Goal: Check status: Check status

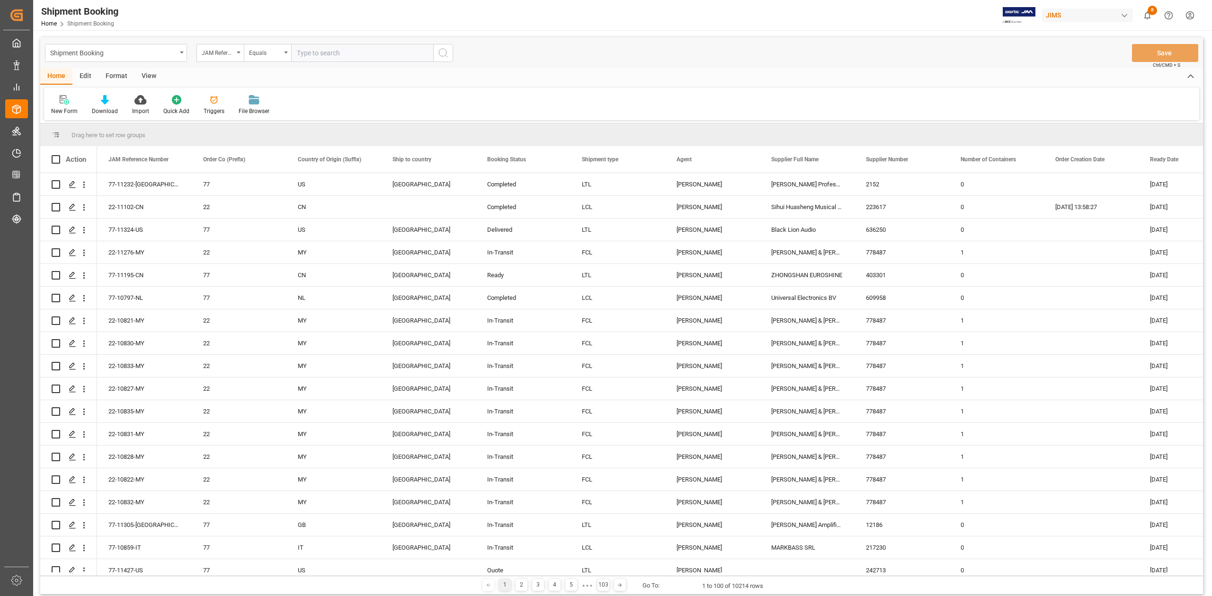
click at [306, 43] on div "Shipment Booking JAM Reference Number Equals Save Ctrl/CMD + S" at bounding box center [621, 52] width 1162 height 31
click at [397, 52] on input "text" at bounding box center [362, 53] width 142 height 18
paste input "22-9680-[GEOGRAPHIC_DATA]"
type input "22-9680-[GEOGRAPHIC_DATA]"
click at [441, 53] on icon "search button" at bounding box center [442, 52] width 11 height 11
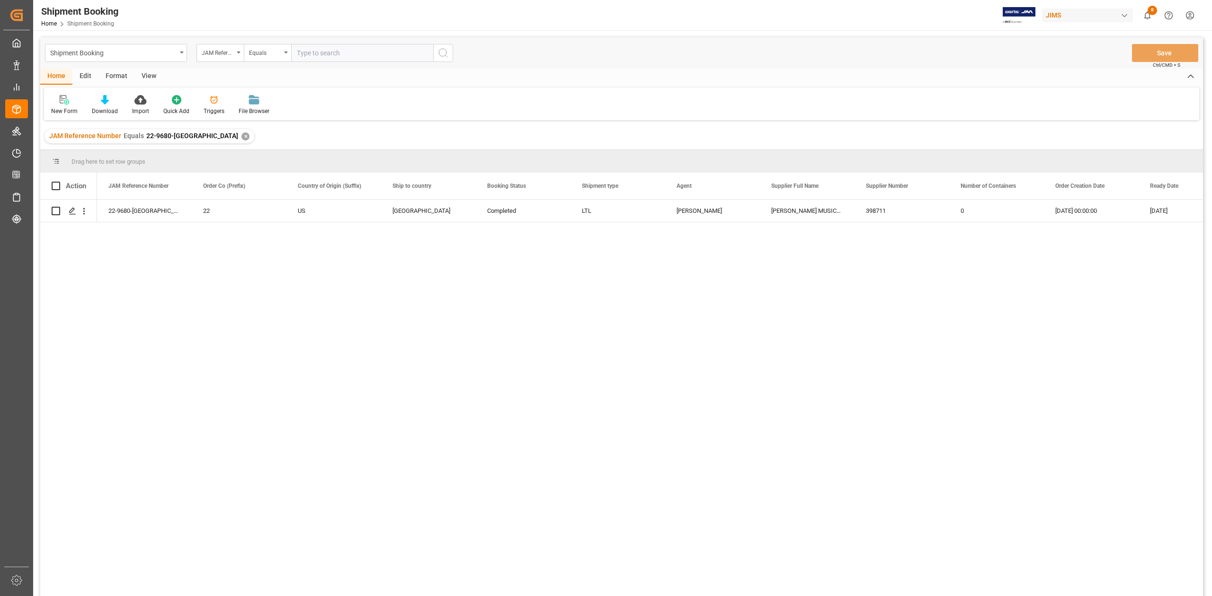
click at [241, 133] on div "✕" at bounding box center [245, 137] width 8 height 8
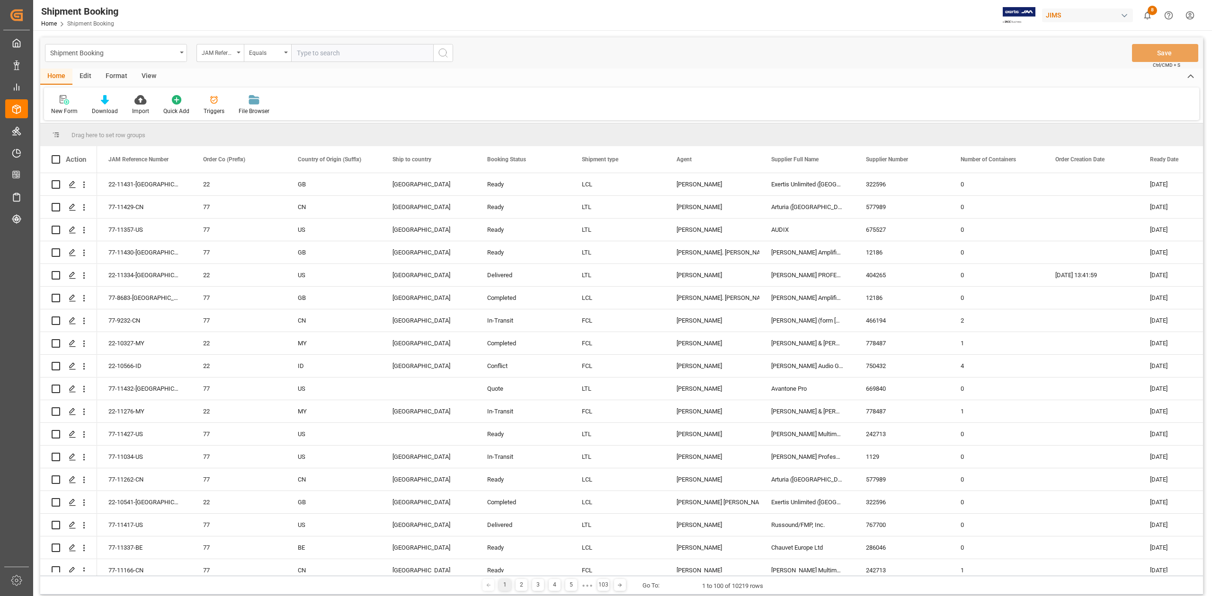
click at [101, 108] on div "Download" at bounding box center [105, 111] width 26 height 9
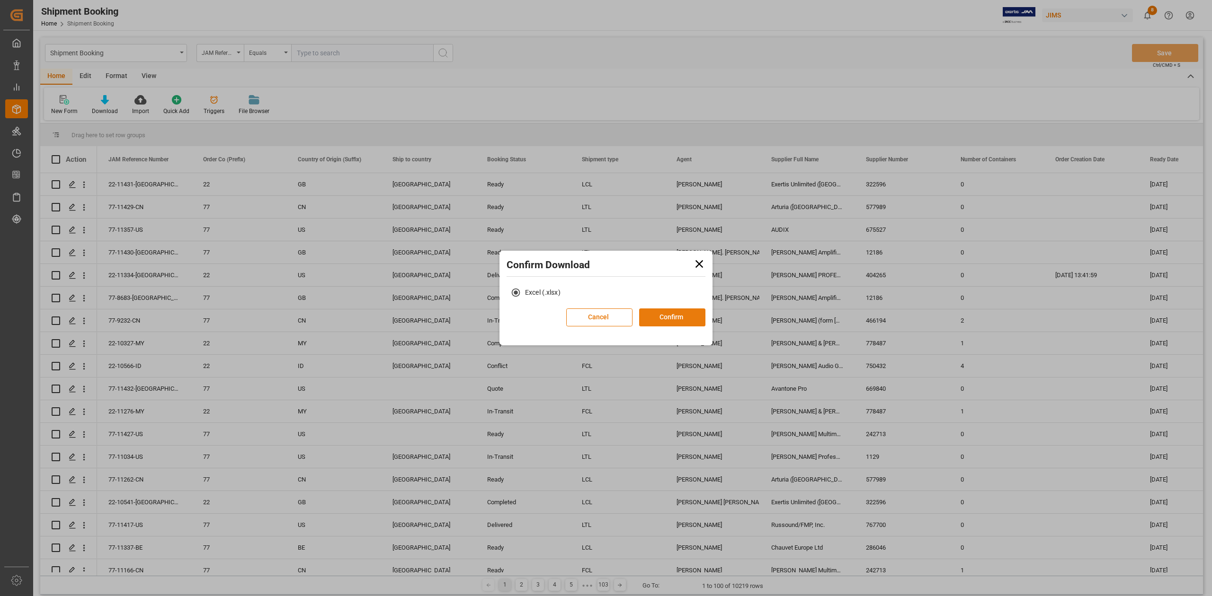
click at [668, 309] on div "Cancel Confirm" at bounding box center [635, 321] width 139 height 25
click at [672, 314] on button "Confirm" at bounding box center [672, 318] width 66 height 18
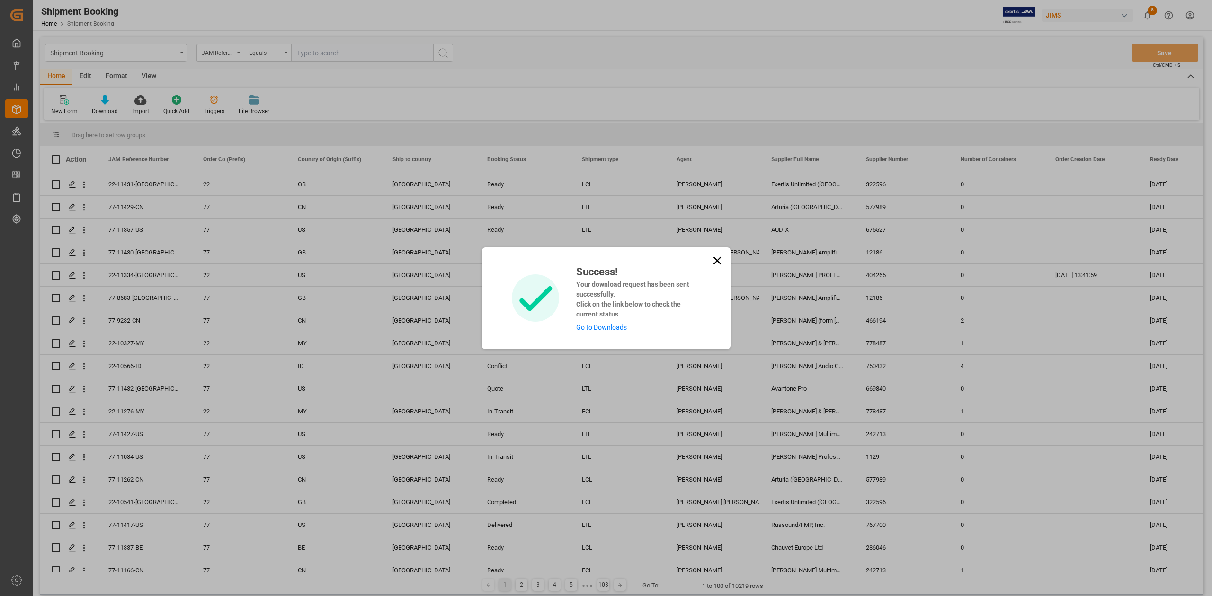
click at [616, 329] on link "Go to Downloads" at bounding box center [601, 328] width 51 height 8
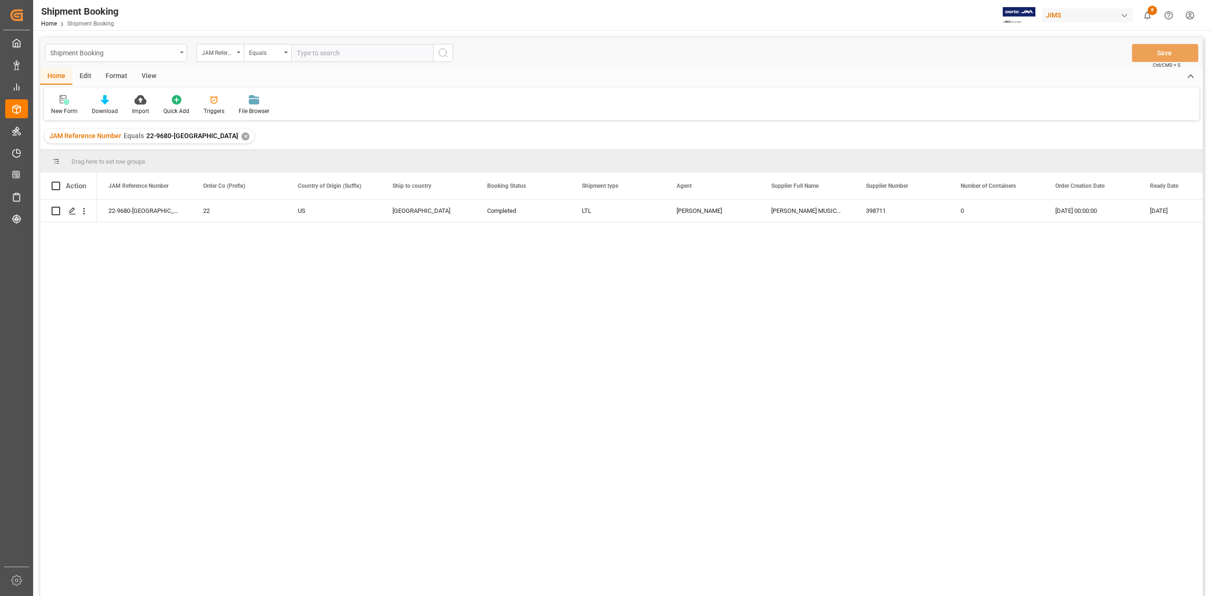
click at [170, 52] on div "Shipment Booking" at bounding box center [113, 52] width 126 height 12
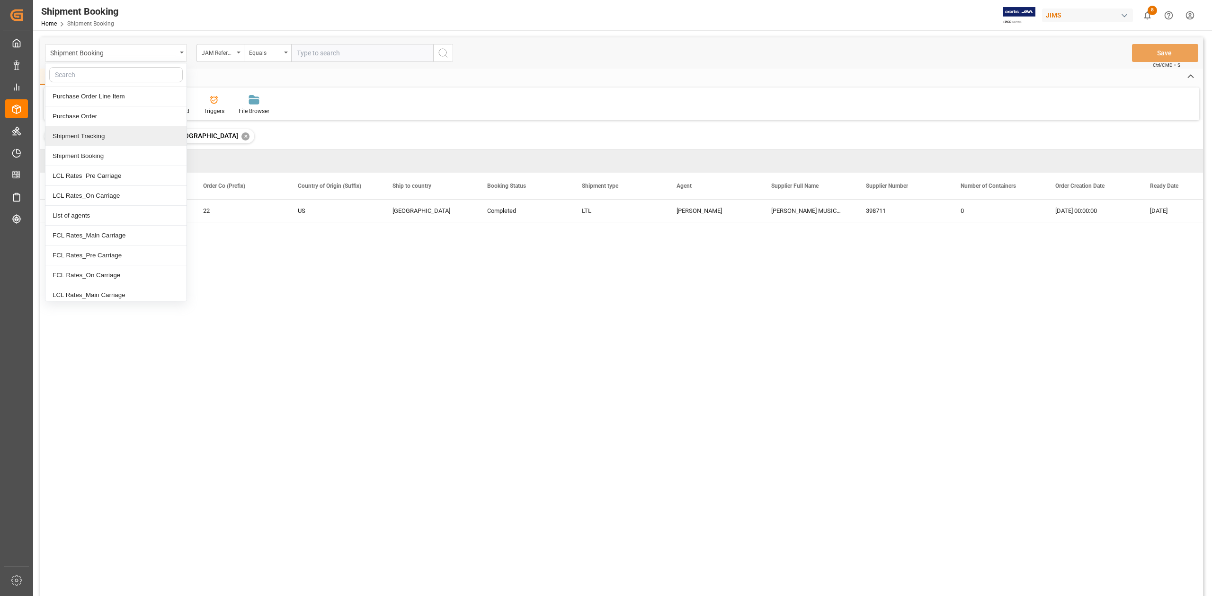
click at [124, 137] on div "Shipment Tracking" at bounding box center [115, 136] width 141 height 20
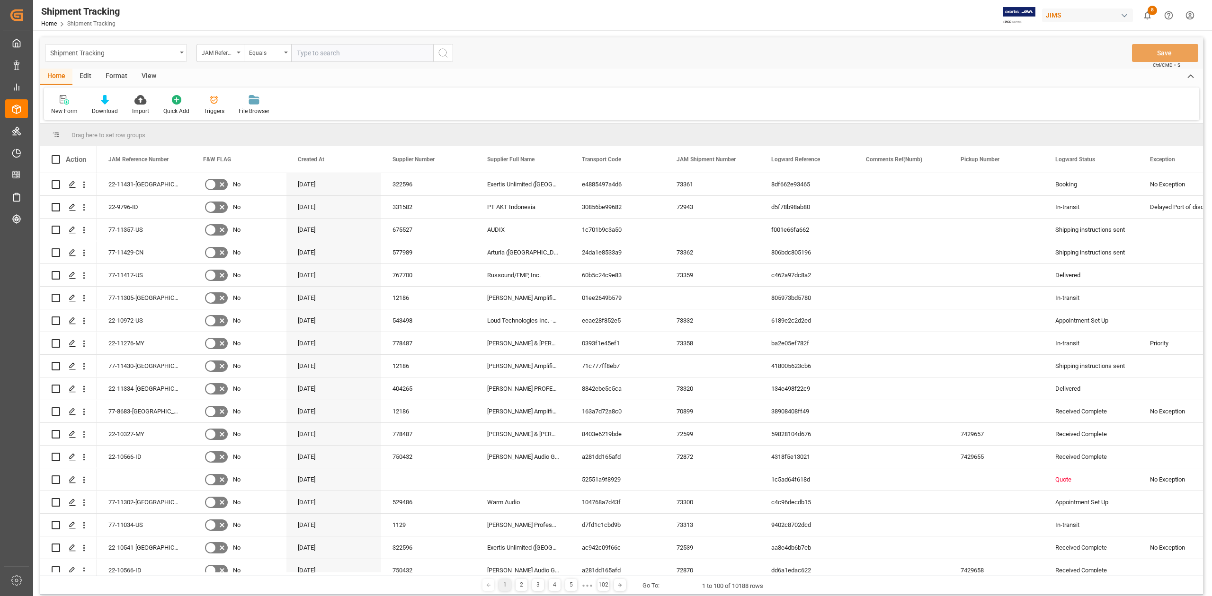
click at [413, 57] on input "text" at bounding box center [362, 53] width 142 height 18
paste input "22-9680-[GEOGRAPHIC_DATA]"
type input "22-9680-[GEOGRAPHIC_DATA]"
click at [447, 50] on icon "search button" at bounding box center [442, 52] width 11 height 11
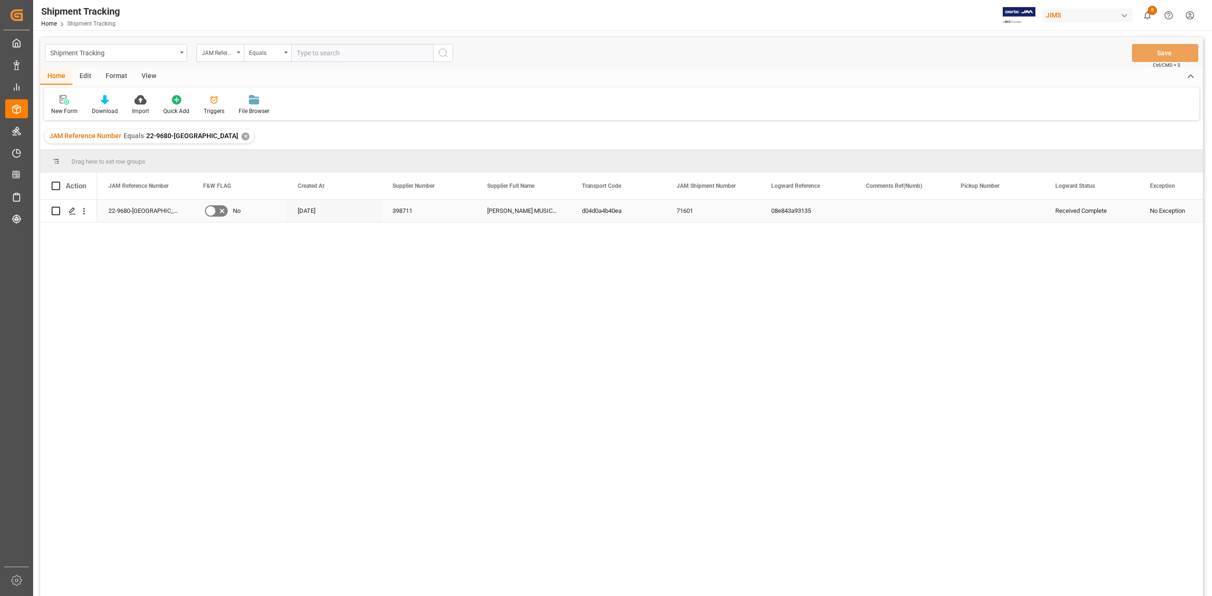
click at [532, 204] on div "[PERSON_NAME] MUSICAL PRODUCTS, INC. - 212" at bounding box center [523, 211] width 95 height 22
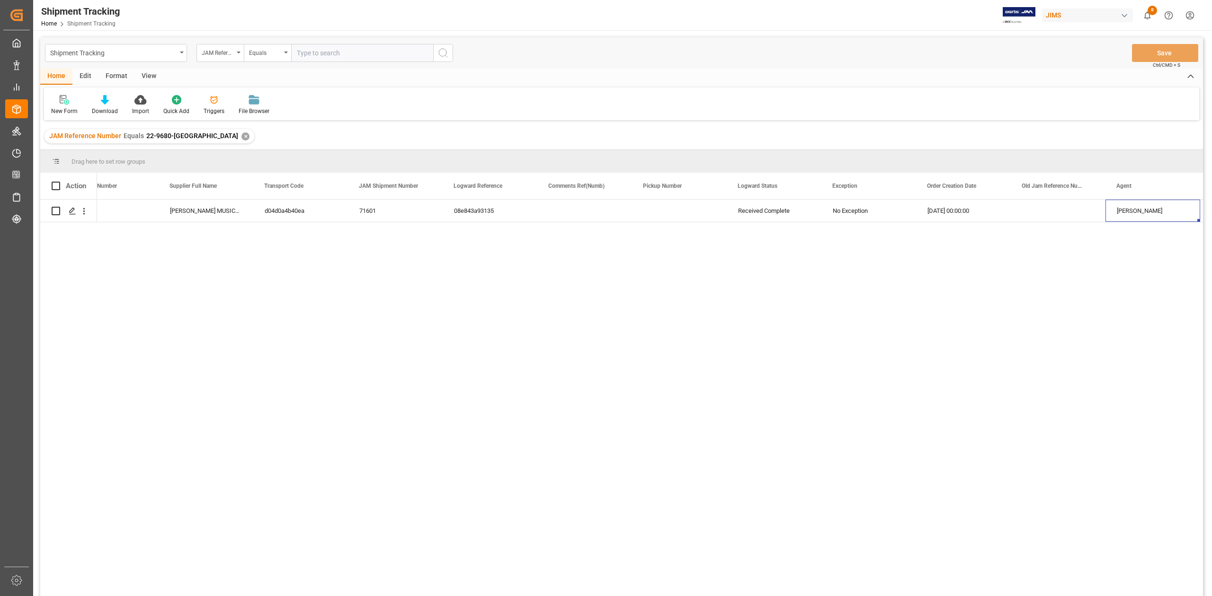
scroll to position [0, 412]
click at [241, 135] on div "✕" at bounding box center [245, 137] width 8 height 8
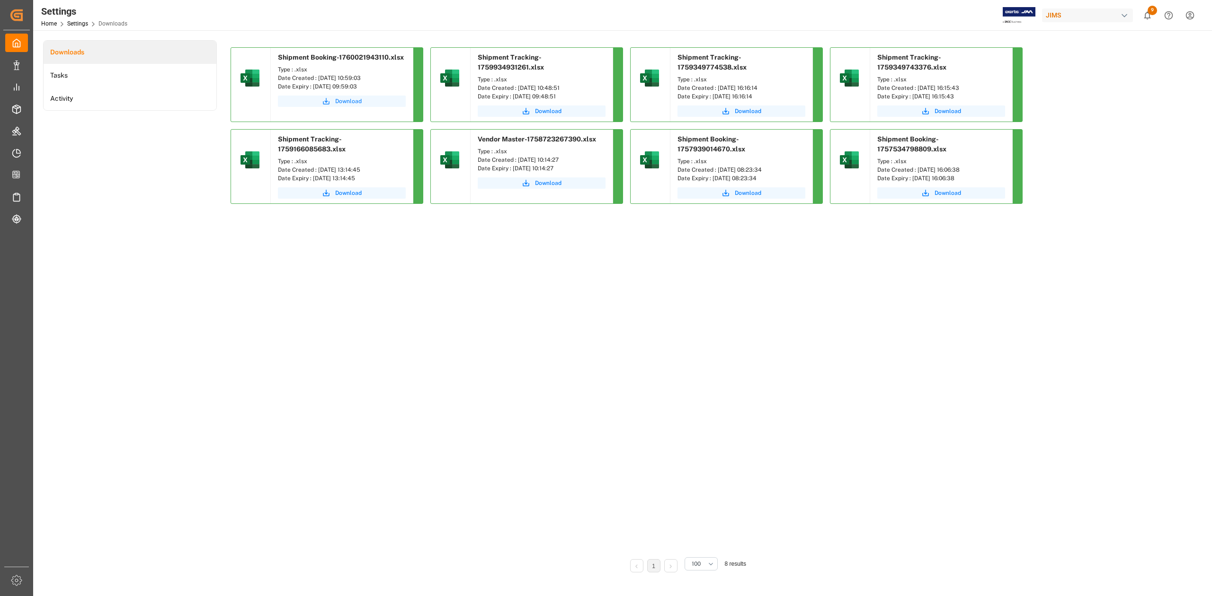
click at [347, 102] on span "Download" at bounding box center [348, 101] width 27 height 9
